Goal: Answer question/provide support: Share knowledge or assist other users

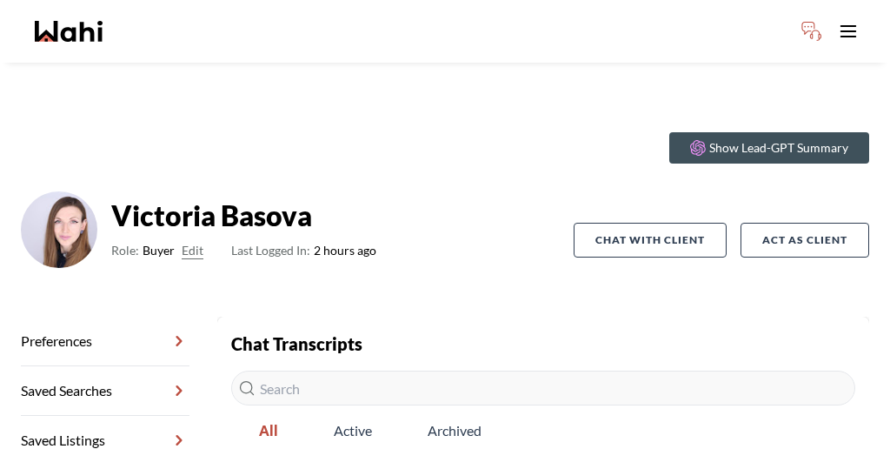
scroll to position [38, 0]
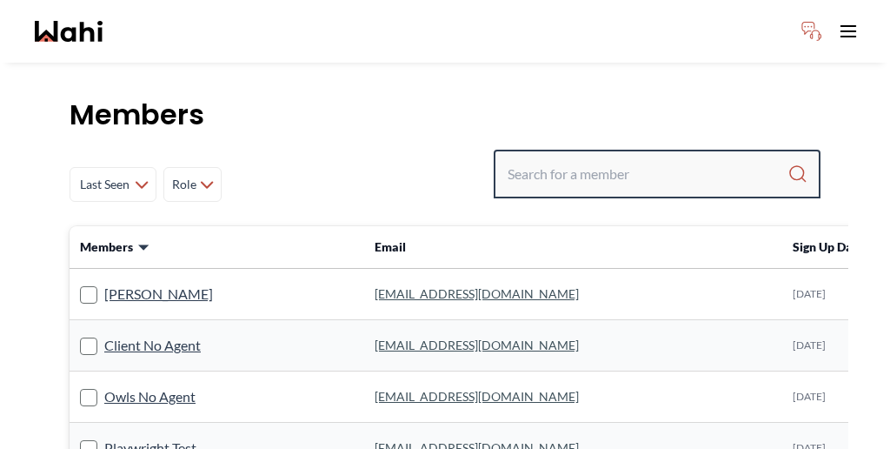
click at [621, 158] on input "Search input" at bounding box center [648, 173] width 280 height 31
paste input "Bryce"
type input "Bryce"
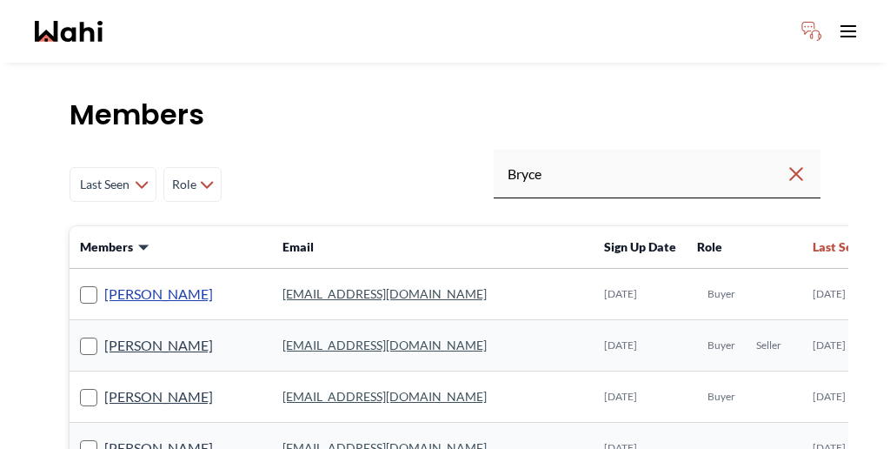
click at [130, 283] on link "[PERSON_NAME]" at bounding box center [158, 294] width 109 height 23
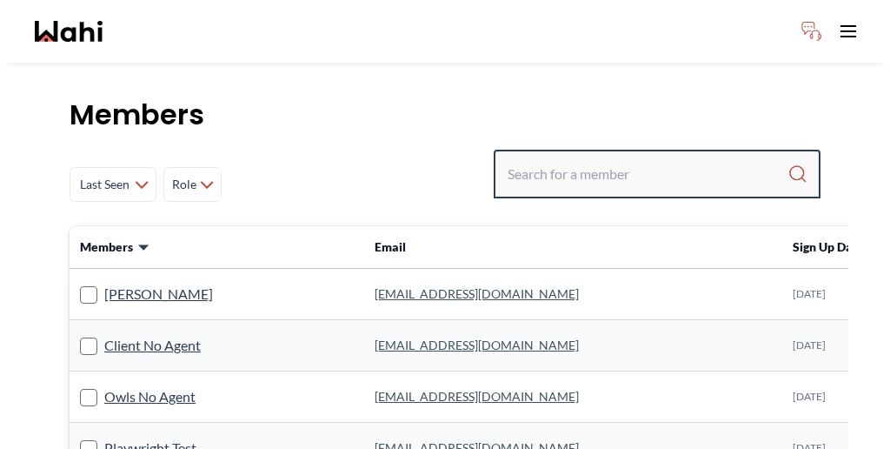
click at [631, 158] on input "Search input" at bounding box center [648, 173] width 280 height 31
paste input "dalvinder"
type input "dalvinder"
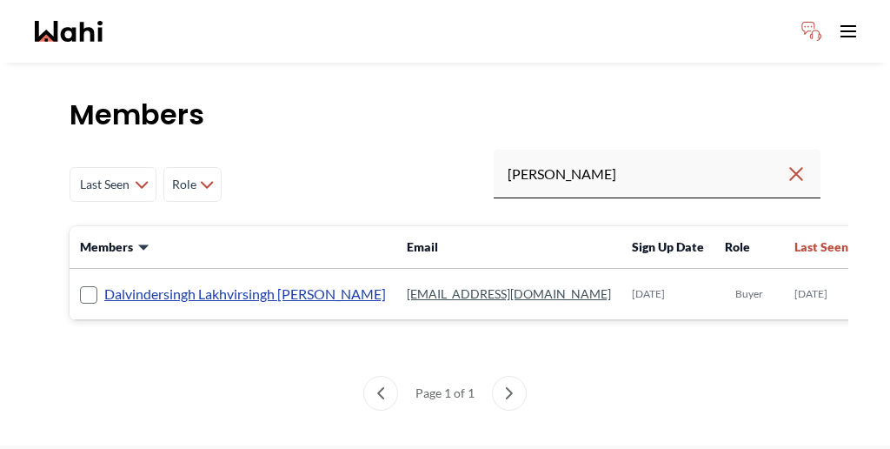
click at [206, 283] on link "Dalvindersingh Lakhvirsingh Jaswal" at bounding box center [245, 294] width 282 height 23
